Goal: Book appointment/travel/reservation

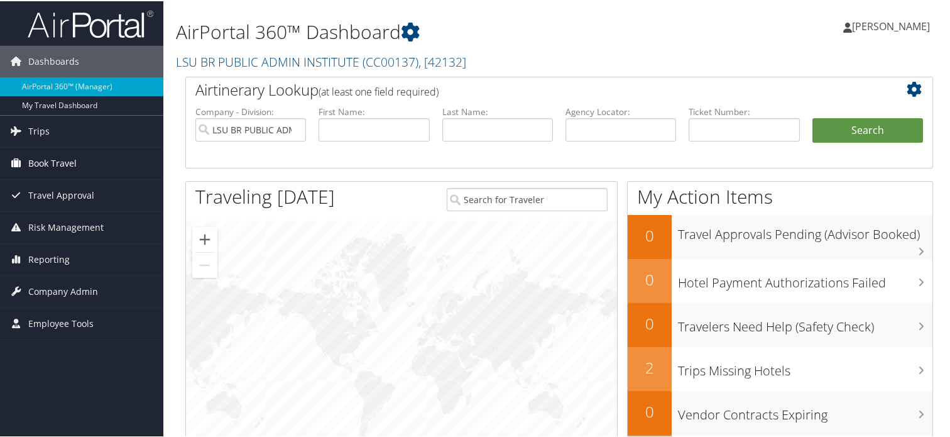
click at [68, 167] on span "Book Travel" at bounding box center [52, 161] width 48 height 31
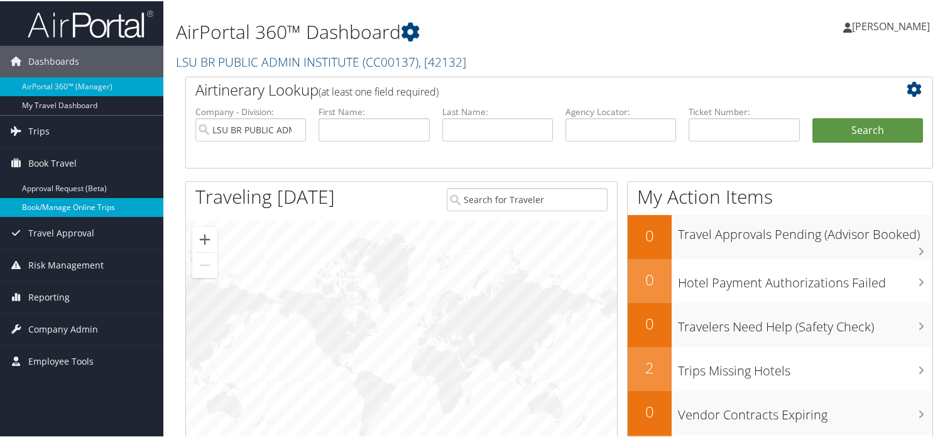
click at [71, 214] on link "Book/Manage Online Trips" at bounding box center [81, 206] width 163 height 19
